Goal: Task Accomplishment & Management: Use online tool/utility

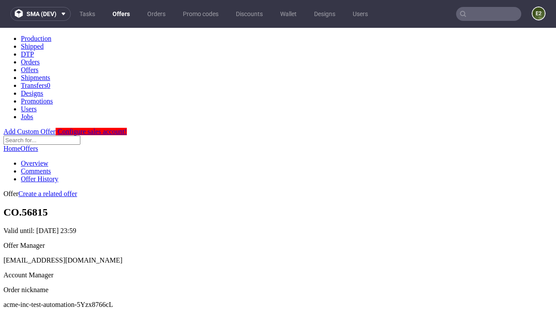
scroll to position [86, 0]
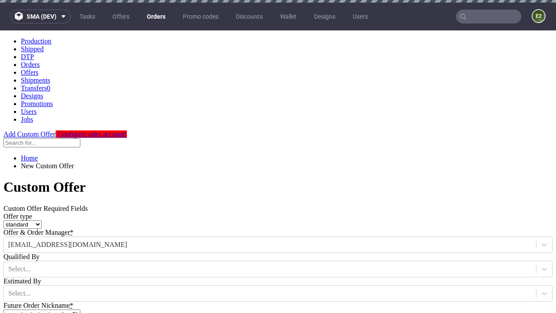
type input "acme-inc-test-automation-5Yzx8766cL"
type input "[DATE]"
type input "[EMAIL_ADDRESS][DOMAIN_NAME]"
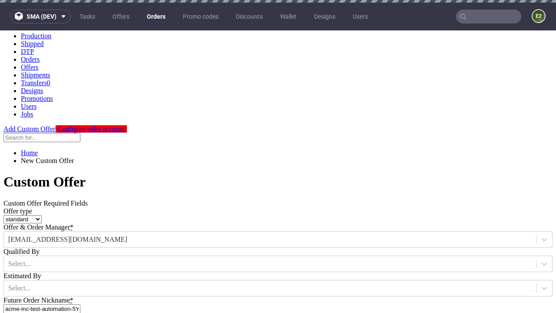
select select "gb"
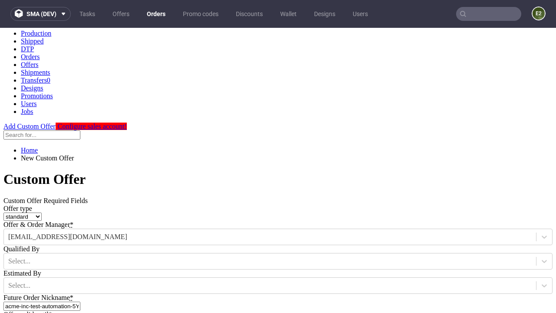
type input "[EMAIL_ADDRESS][DOMAIN_NAME]"
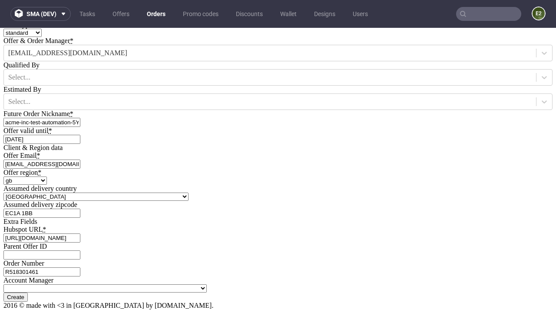
type input "[URL][DOMAIN_NAME]"
click at [28, 293] on input "Create" at bounding box center [15, 297] width 24 height 9
type input "Please wait..."
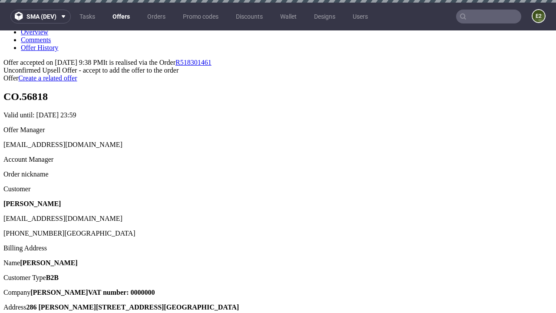
scroll to position [3, 0]
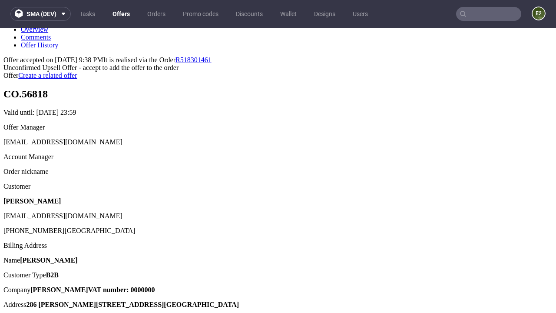
type input "In progress..."
